Goal: Task Accomplishment & Management: Complete application form

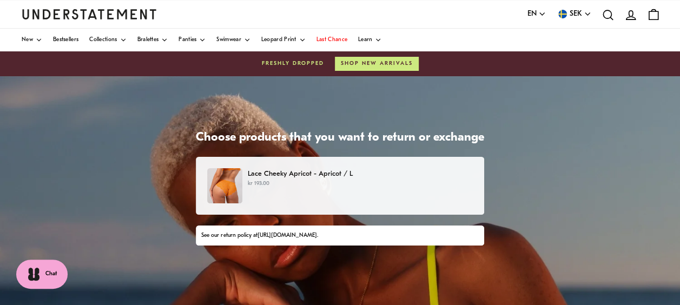
click at [299, 197] on div "Lace Cheeky Apricot - Apricot / L kr 193.00" at bounding box center [340, 185] width 266 height 35
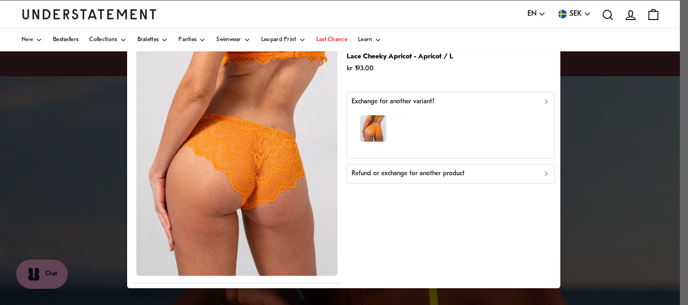
click at [384, 134] on img "button" at bounding box center [373, 129] width 27 height 27
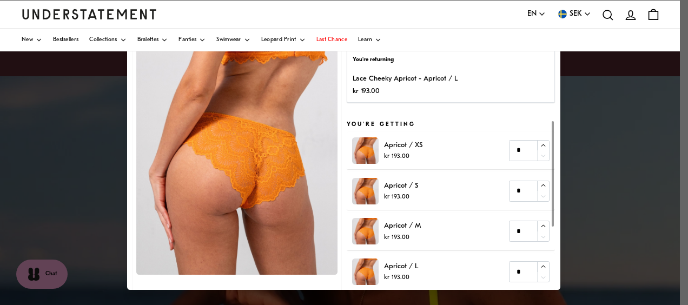
click at [467, 85] on div "Lace Cheeky Apricot - Apricot / L kr 193.00" at bounding box center [451, 86] width 196 height 24
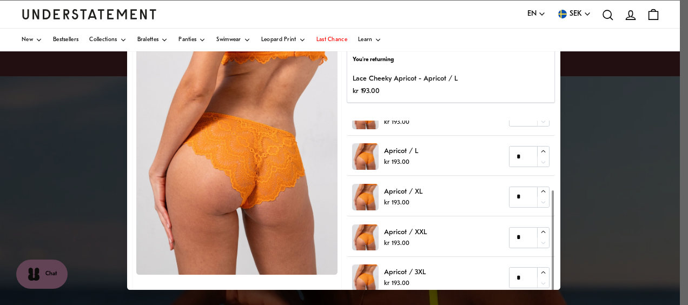
scroll to position [65, 0]
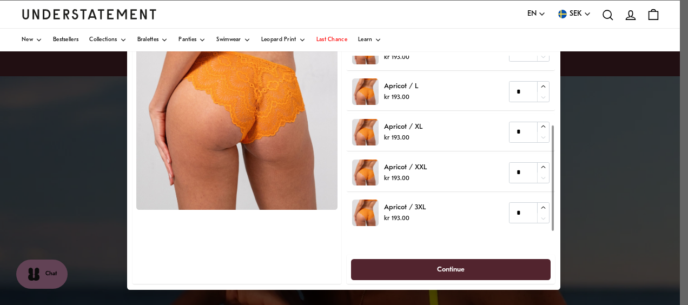
click at [313, 226] on div at bounding box center [237, 120] width 208 height 329
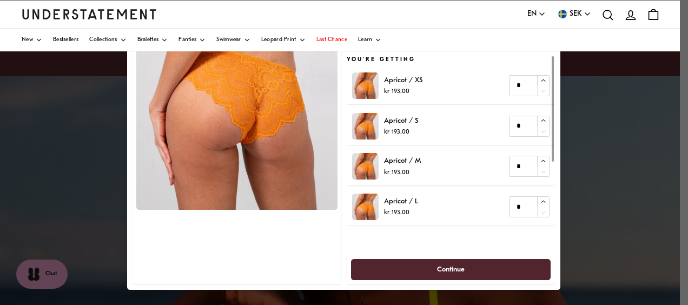
scroll to position [0, 0]
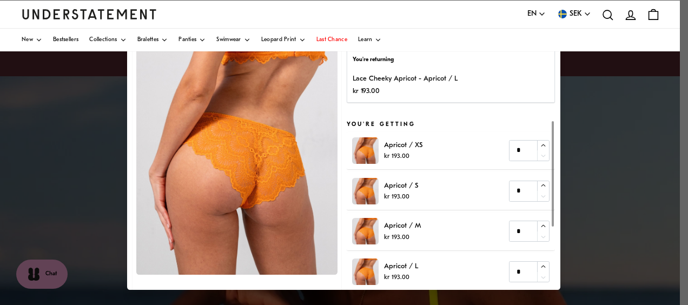
click at [370, 62] on p "You're returning" at bounding box center [451, 60] width 196 height 9
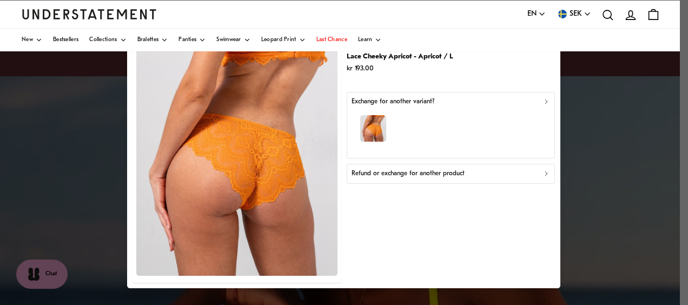
click at [540, 174] on div "Refund or exchange for another product" at bounding box center [451, 174] width 199 height 10
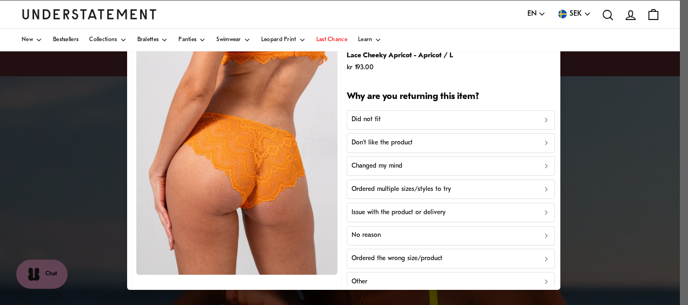
click at [528, 10] on span "EN" at bounding box center [532, 14] width 9 height 12
click at [477, 19] on div "Language EN English Deutsch [DEMOGRAPHIC_DATA] Currency SEK [GEOGRAPHIC_DATA] (…" at bounding box center [340, 15] width 637 height 28
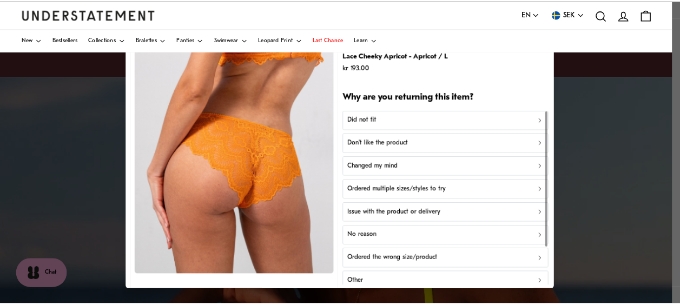
scroll to position [48, 0]
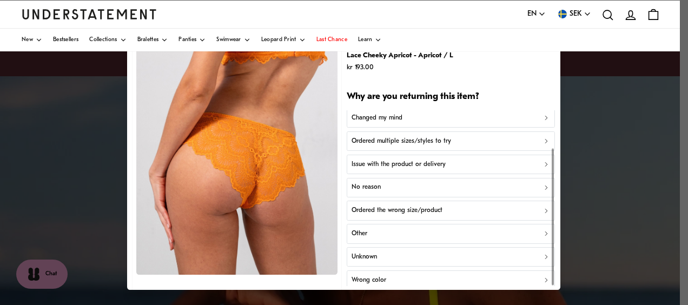
click at [366, 275] on p "Wrong color" at bounding box center [369, 280] width 35 height 10
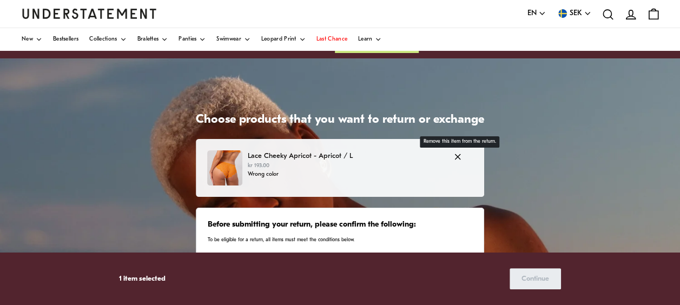
click at [453, 155] on icon "button" at bounding box center [458, 157] width 10 height 10
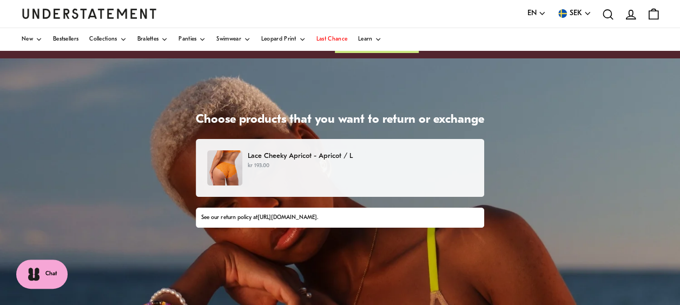
scroll to position [149, 0]
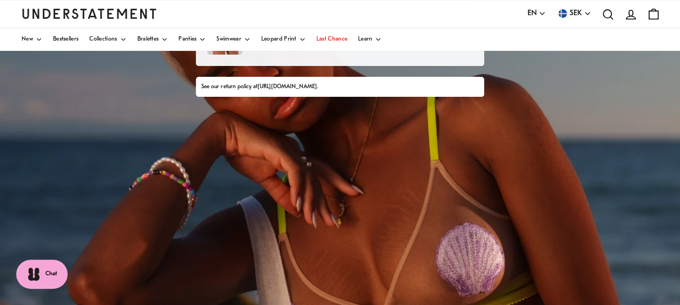
click at [241, 83] on div "See our return policy at [URL][DOMAIN_NAME] ." at bounding box center [339, 87] width 277 height 9
